Goal: Information Seeking & Learning: Understand process/instructions

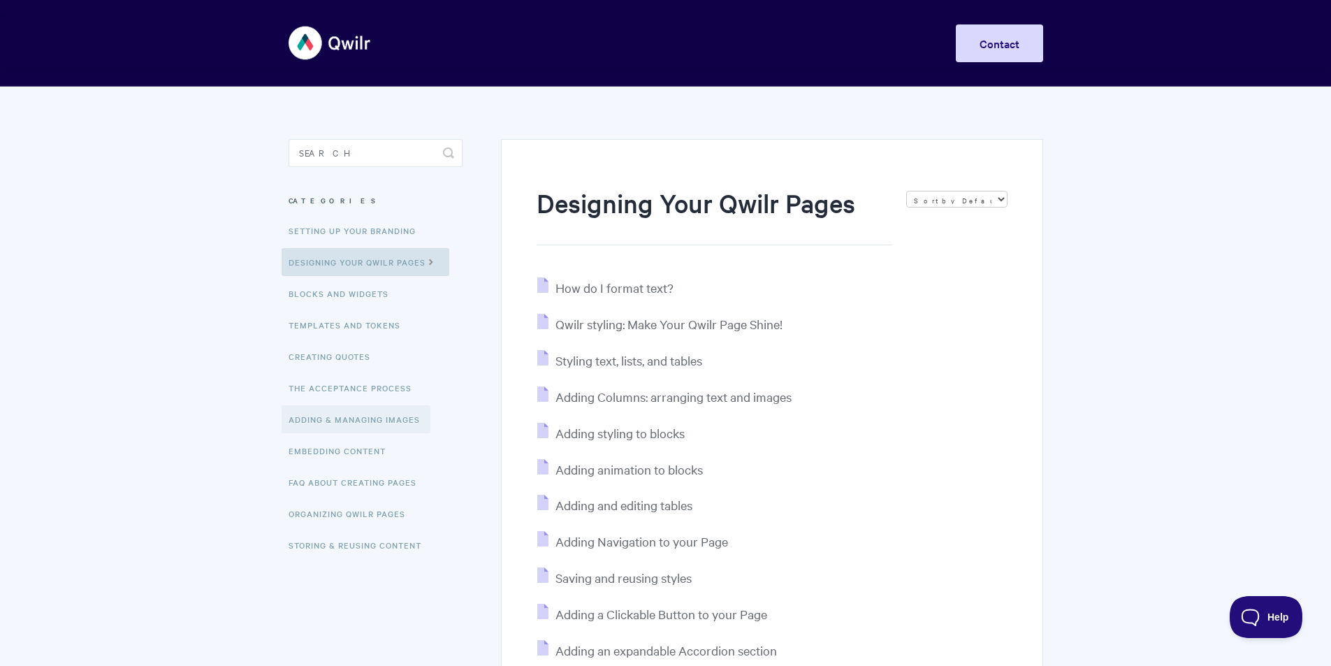
click at [364, 417] on link "Adding & Managing Images" at bounding box center [356, 419] width 149 height 28
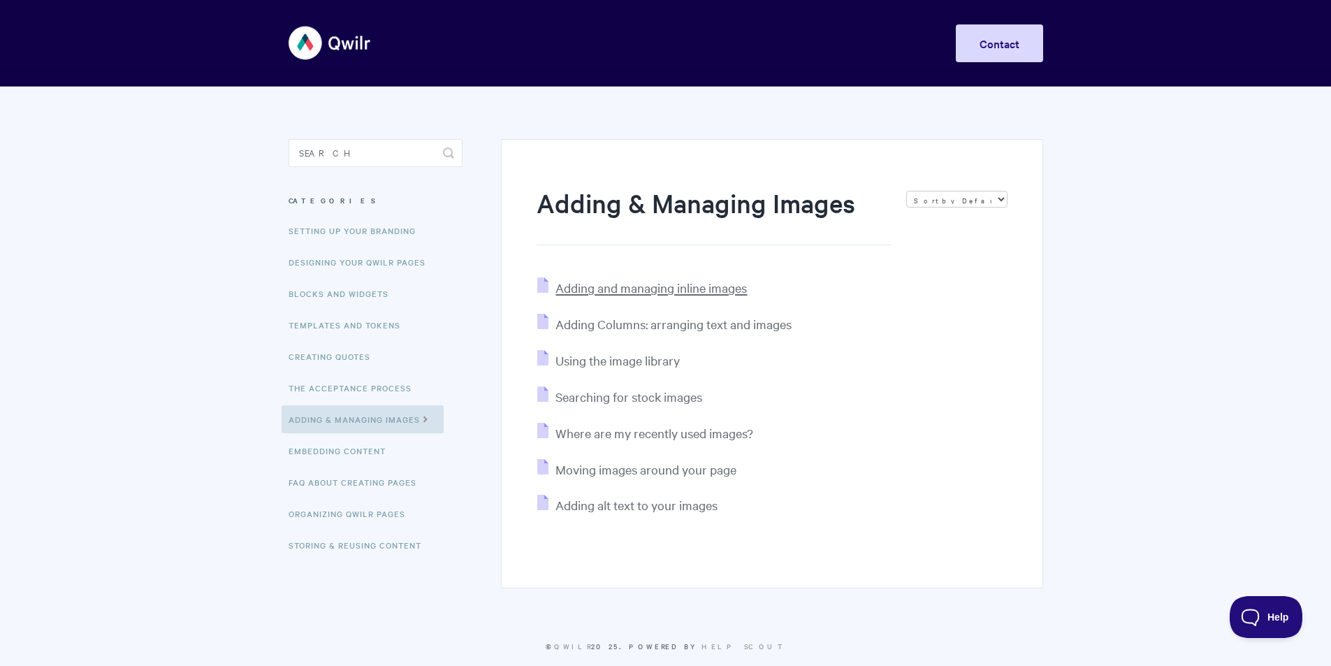
click at [612, 284] on span "Adding and managing inline images" at bounding box center [650, 287] width 191 height 16
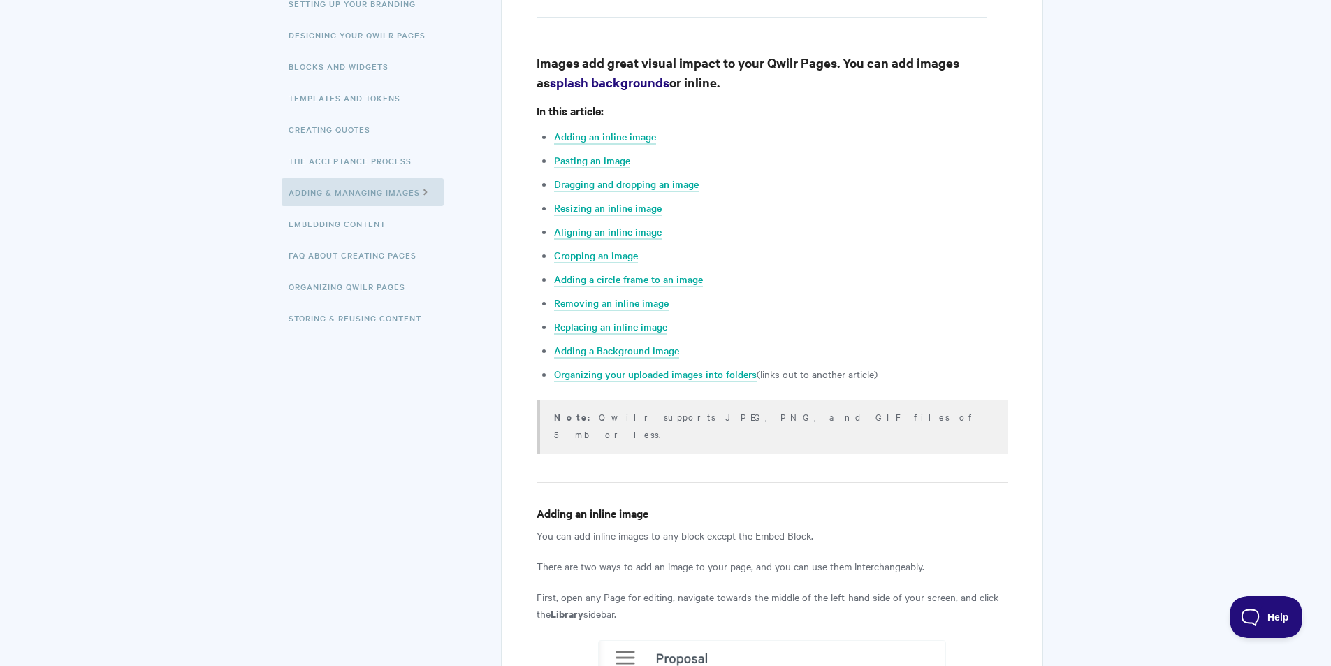
scroll to position [194, 0]
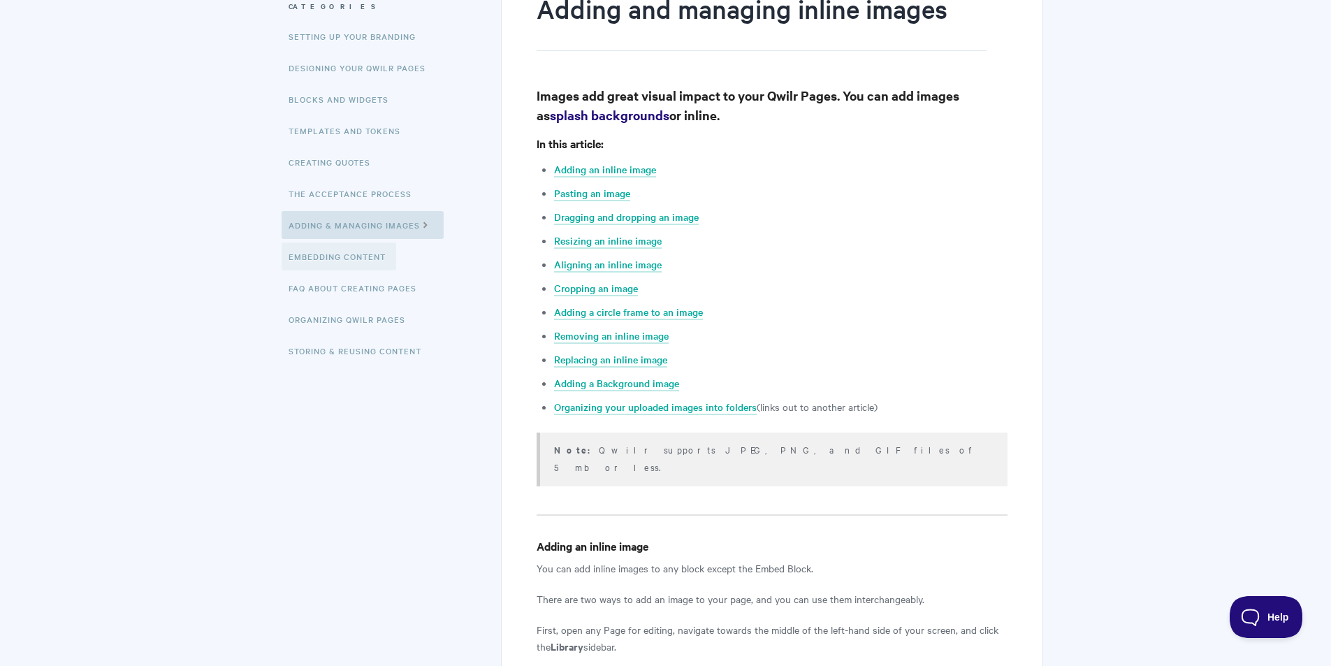
click at [349, 258] on link "Embedding Content" at bounding box center [339, 256] width 115 height 28
drag, startPoint x: 133, startPoint y: 24, endPoint x: 224, endPoint y: 25, distance: 91.5
